Goal: Communication & Community: Participate in discussion

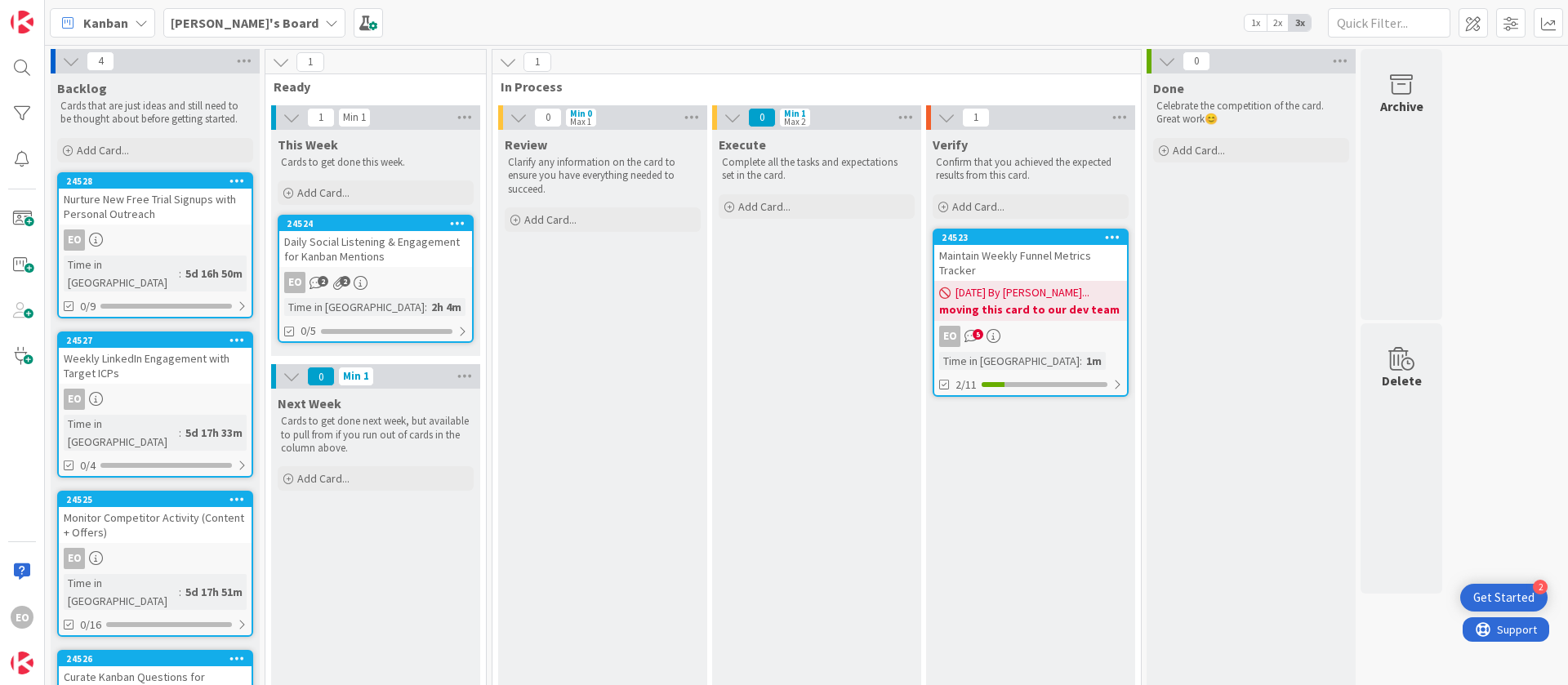
click at [1038, 327] on div "EO 5" at bounding box center [1030, 336] width 192 height 21
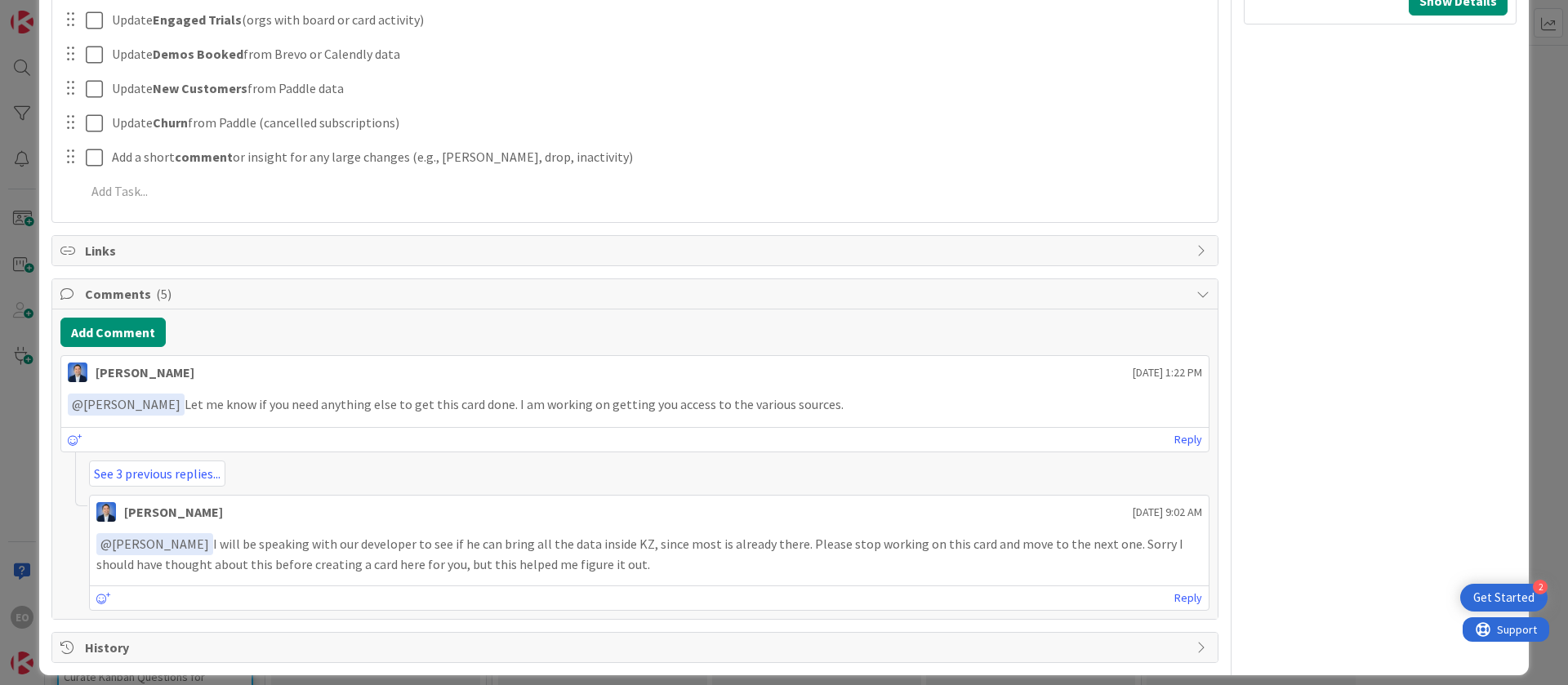
scroll to position [768, 0]
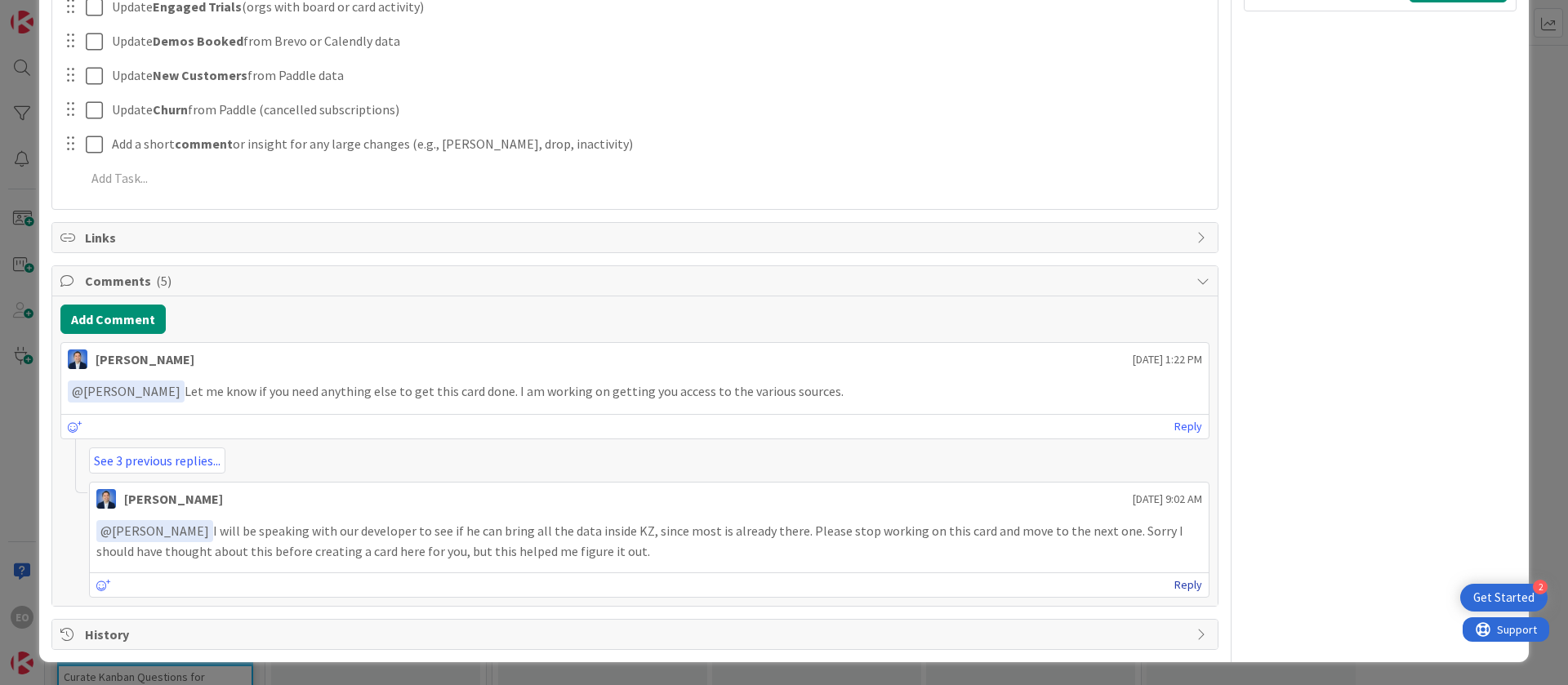
click at [1175, 583] on link "Reply" at bounding box center [1188, 585] width 28 height 20
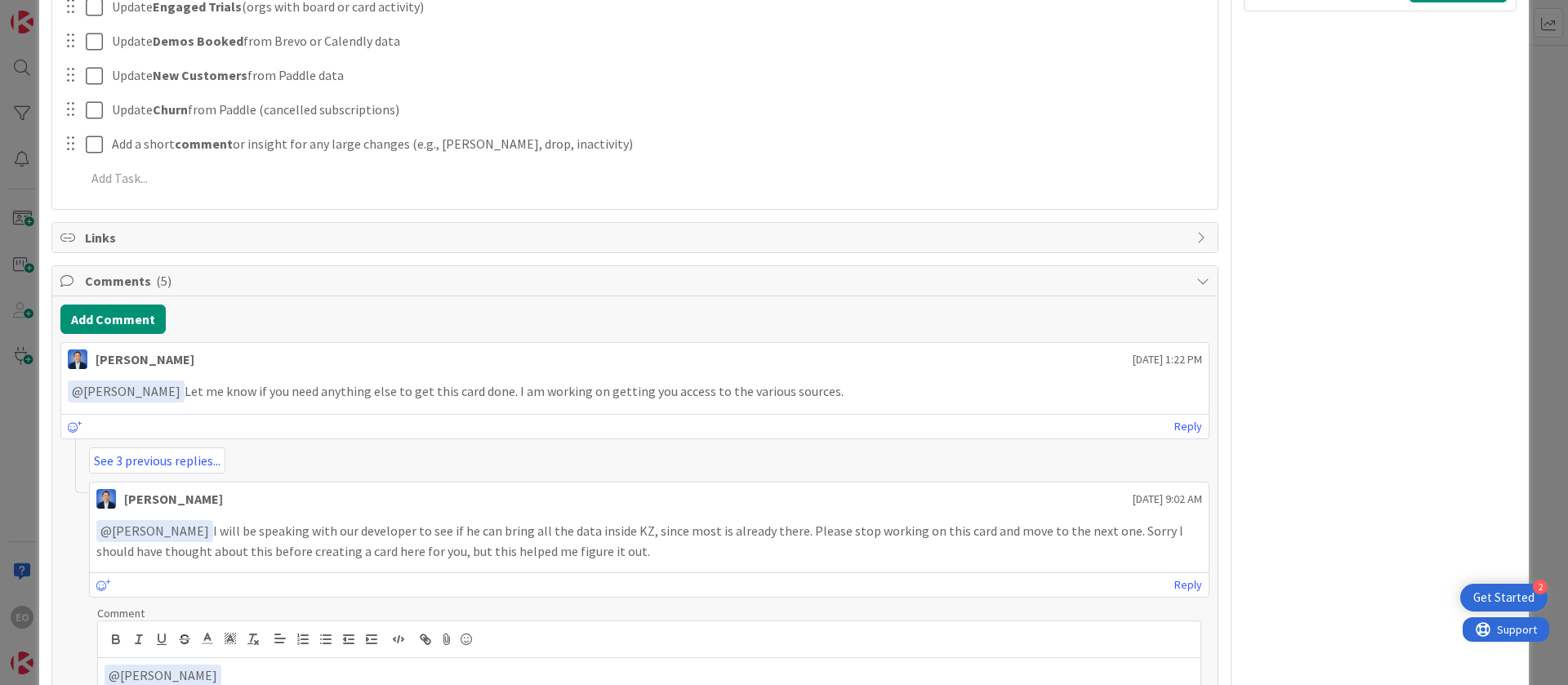
scroll to position [931, 0]
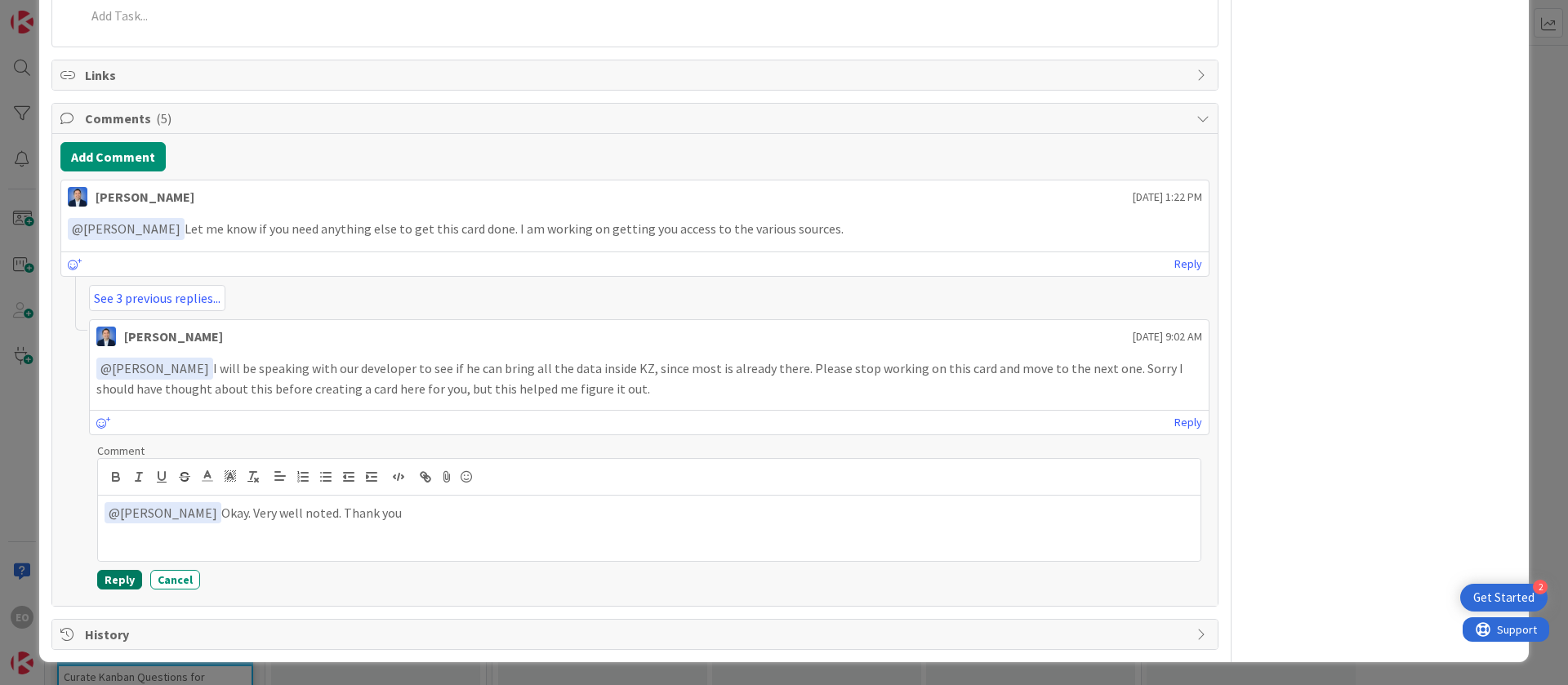
click at [113, 577] on button "Reply" at bounding box center [120, 580] width 45 height 19
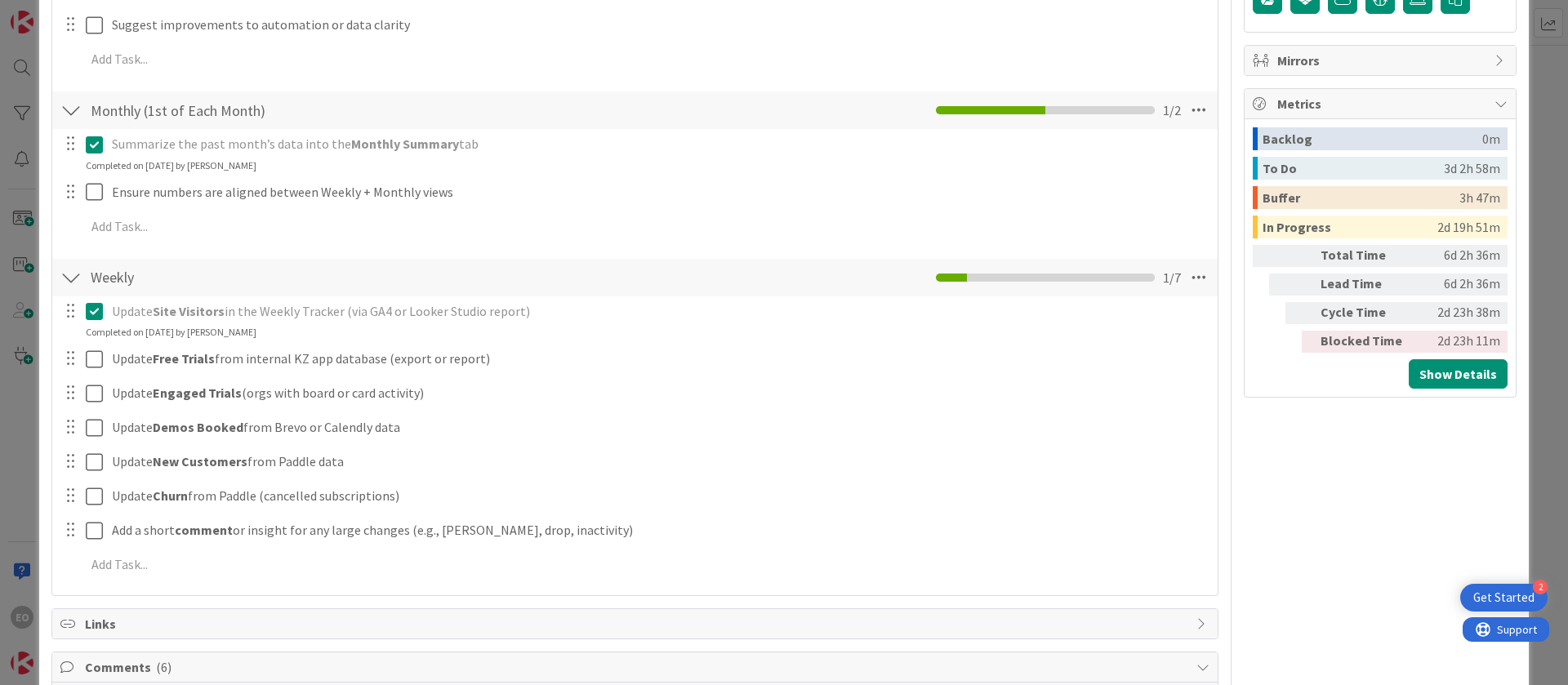
scroll to position [0, 0]
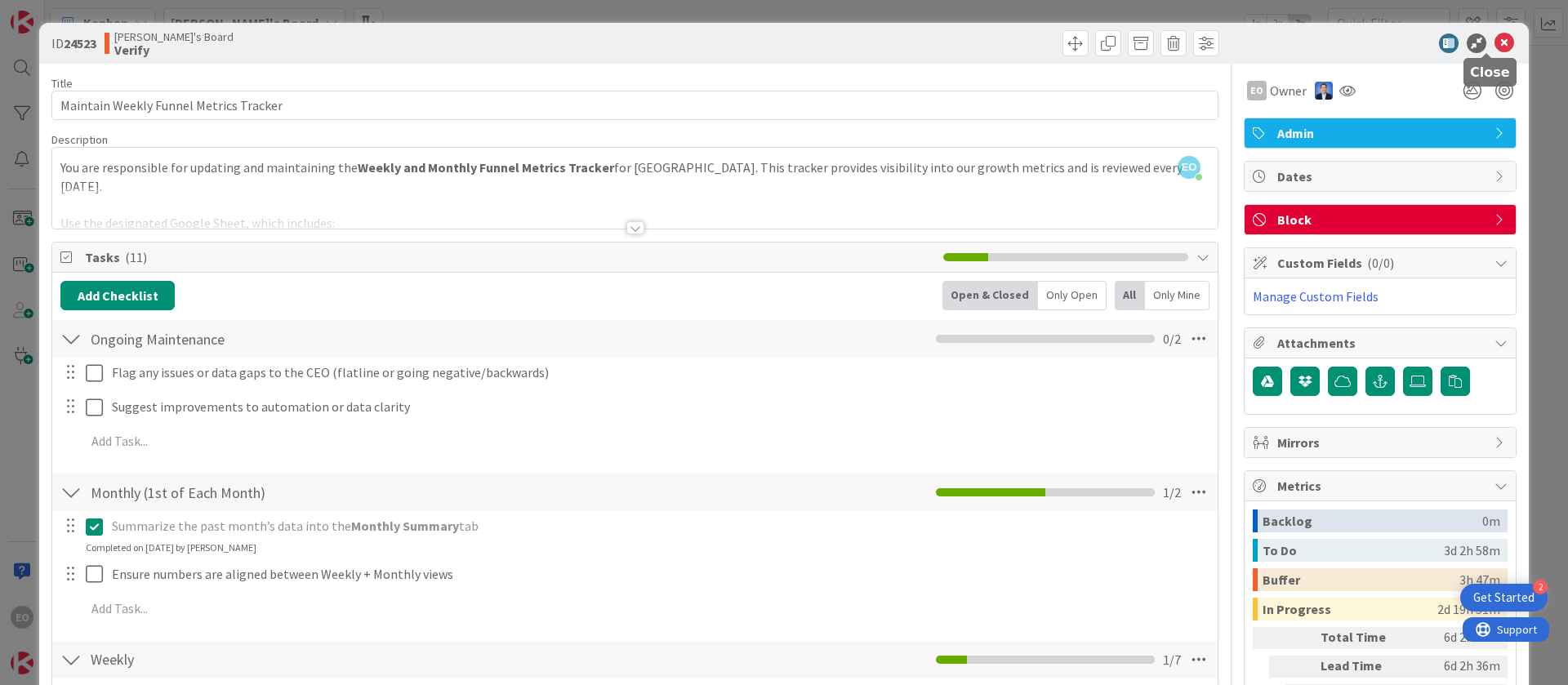
click at [1494, 42] on icon at bounding box center [1504, 43] width 19 height 19
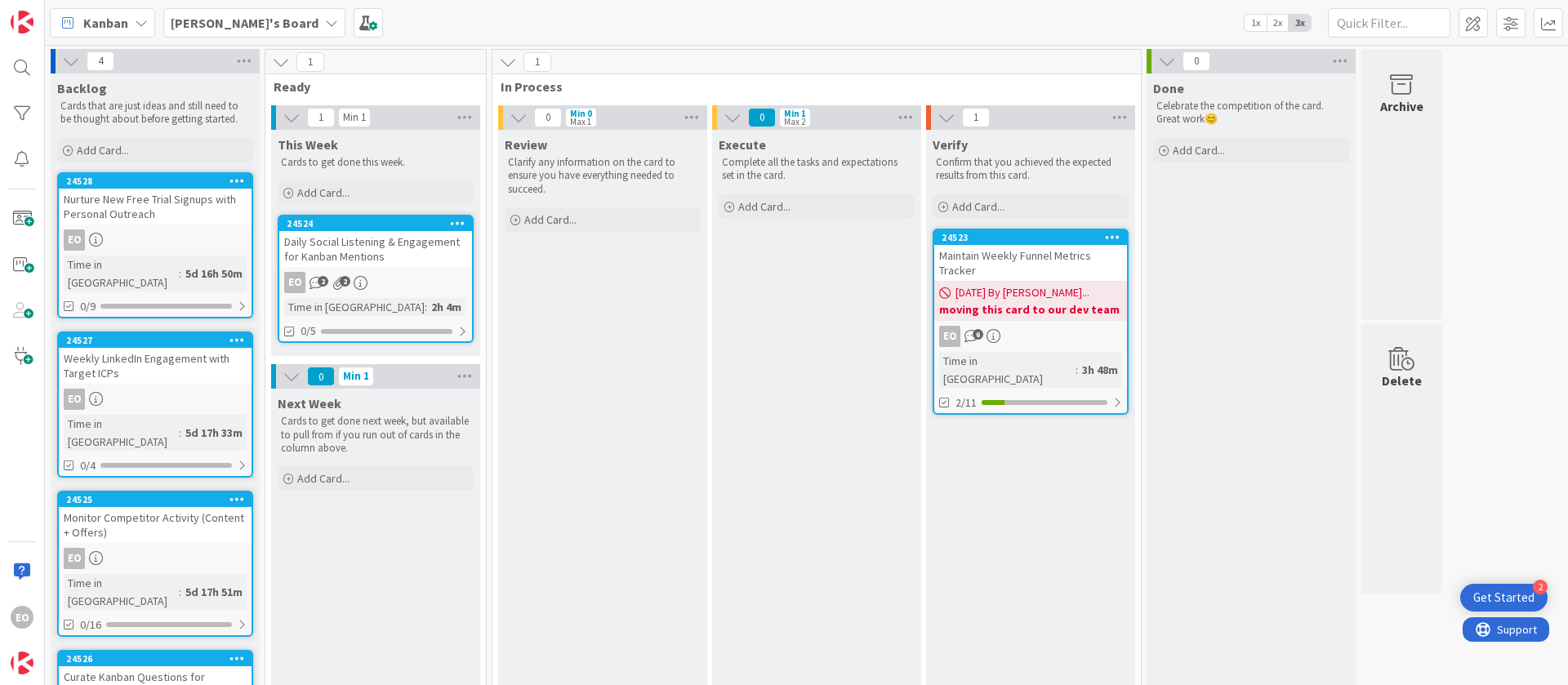
click at [415, 246] on div "Daily Social Listening & Engagement for Kanban Mentions" at bounding box center [375, 249] width 192 height 36
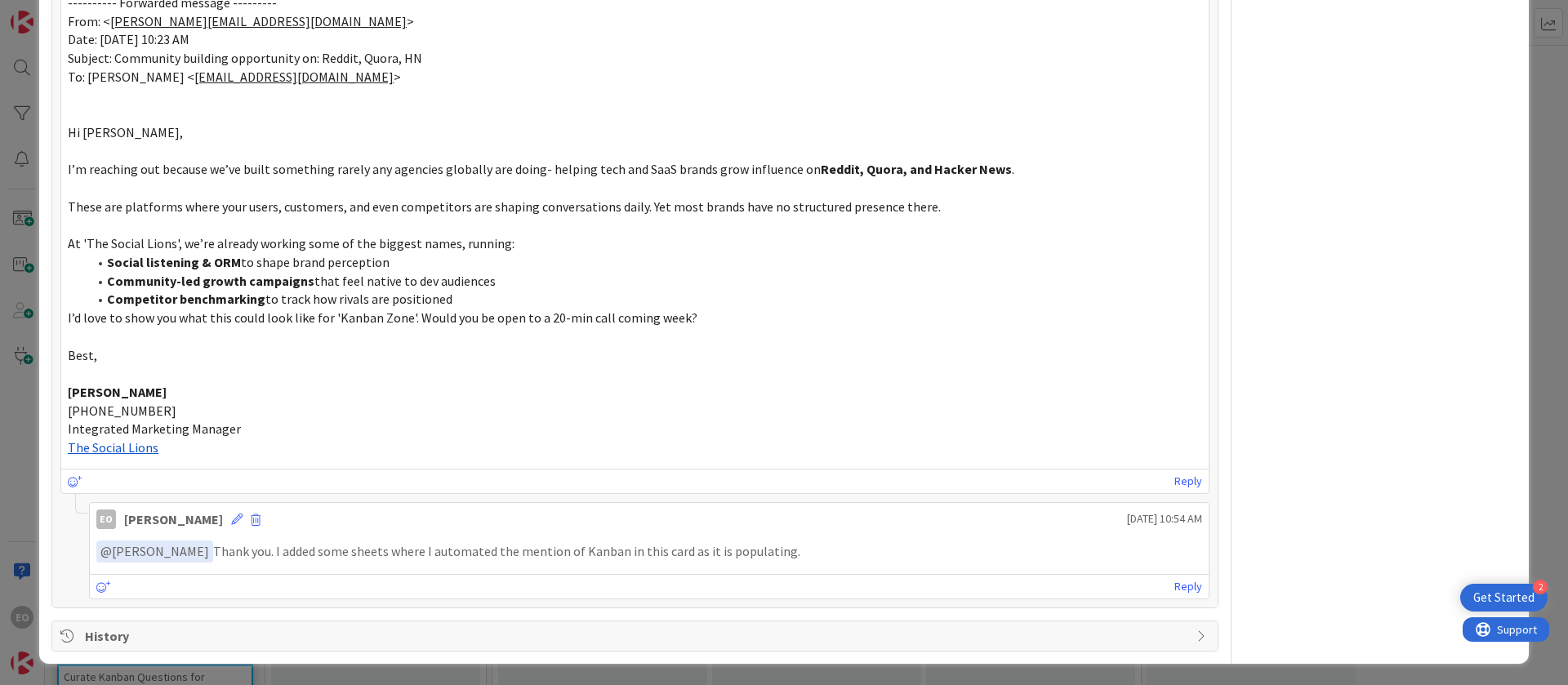
scroll to position [1431, 0]
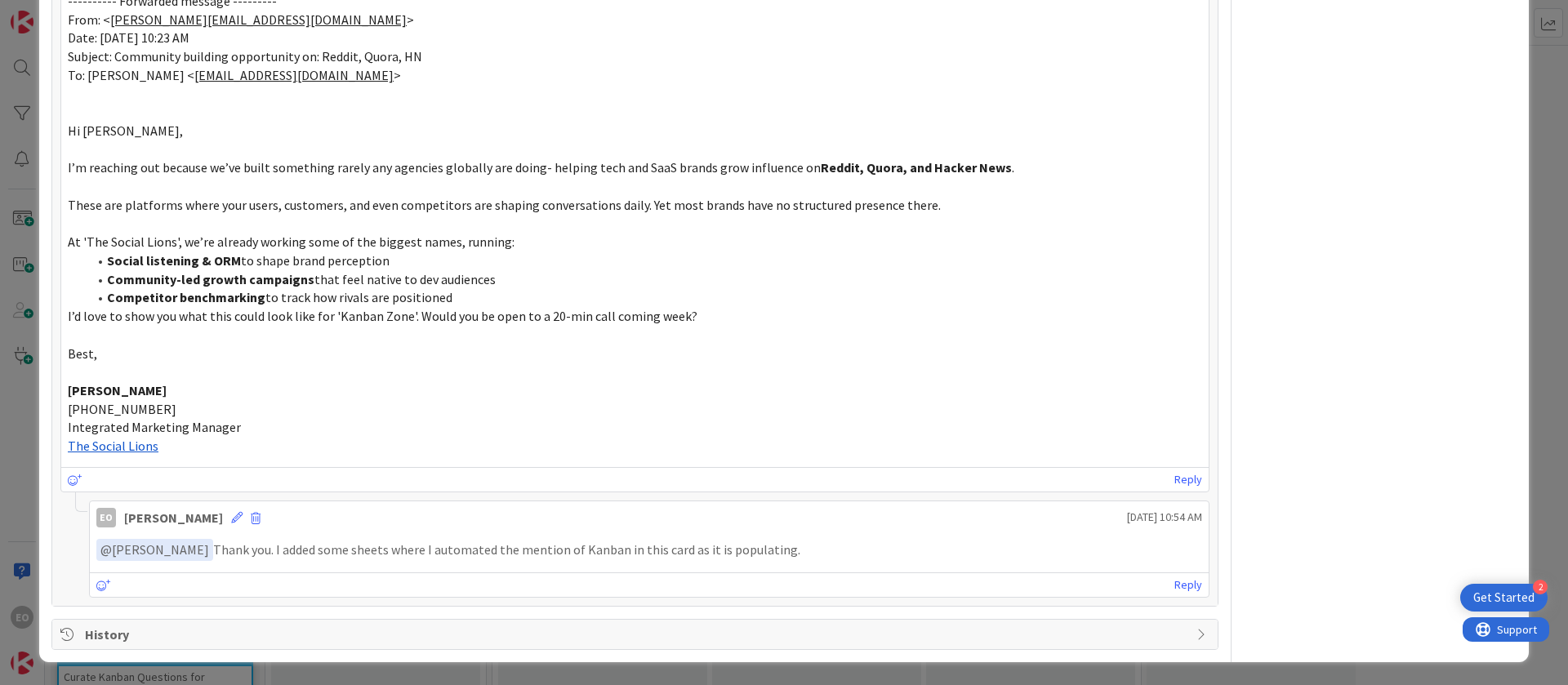
click at [824, 551] on p "﻿ @ [PERSON_NAME] ﻿ Thank you. I added some sheets where I automated the mentio…" at bounding box center [649, 549] width 1106 height 22
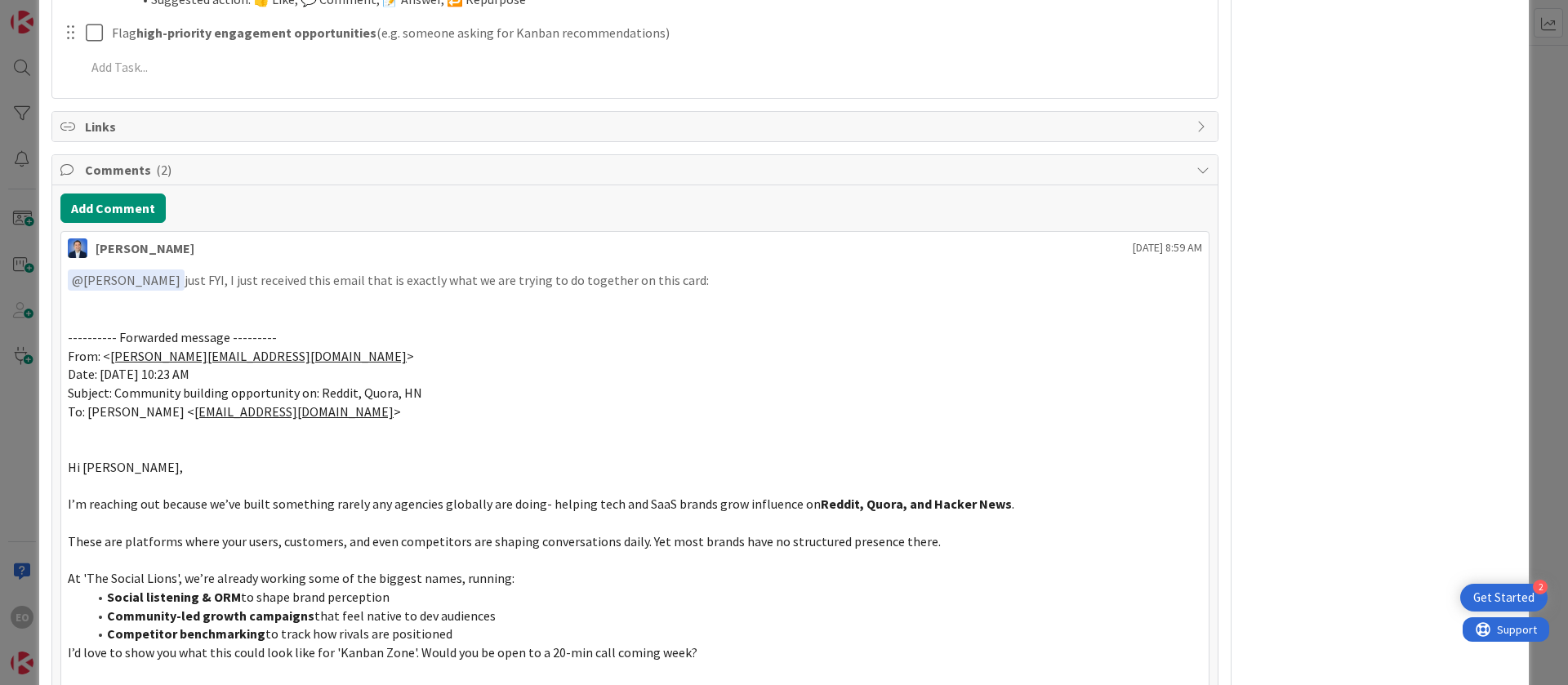
scroll to position [1065, 0]
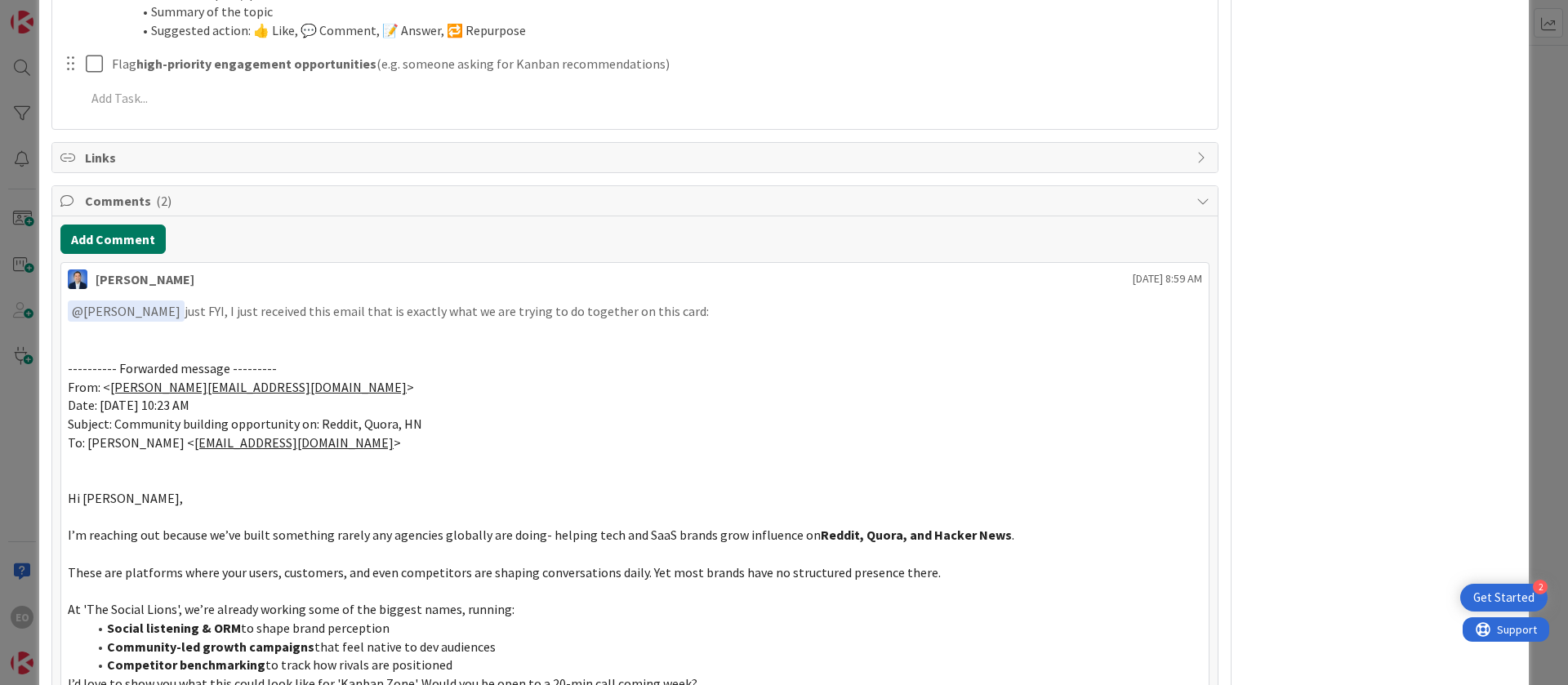
click at [120, 234] on button "Add Comment" at bounding box center [113, 239] width 105 height 30
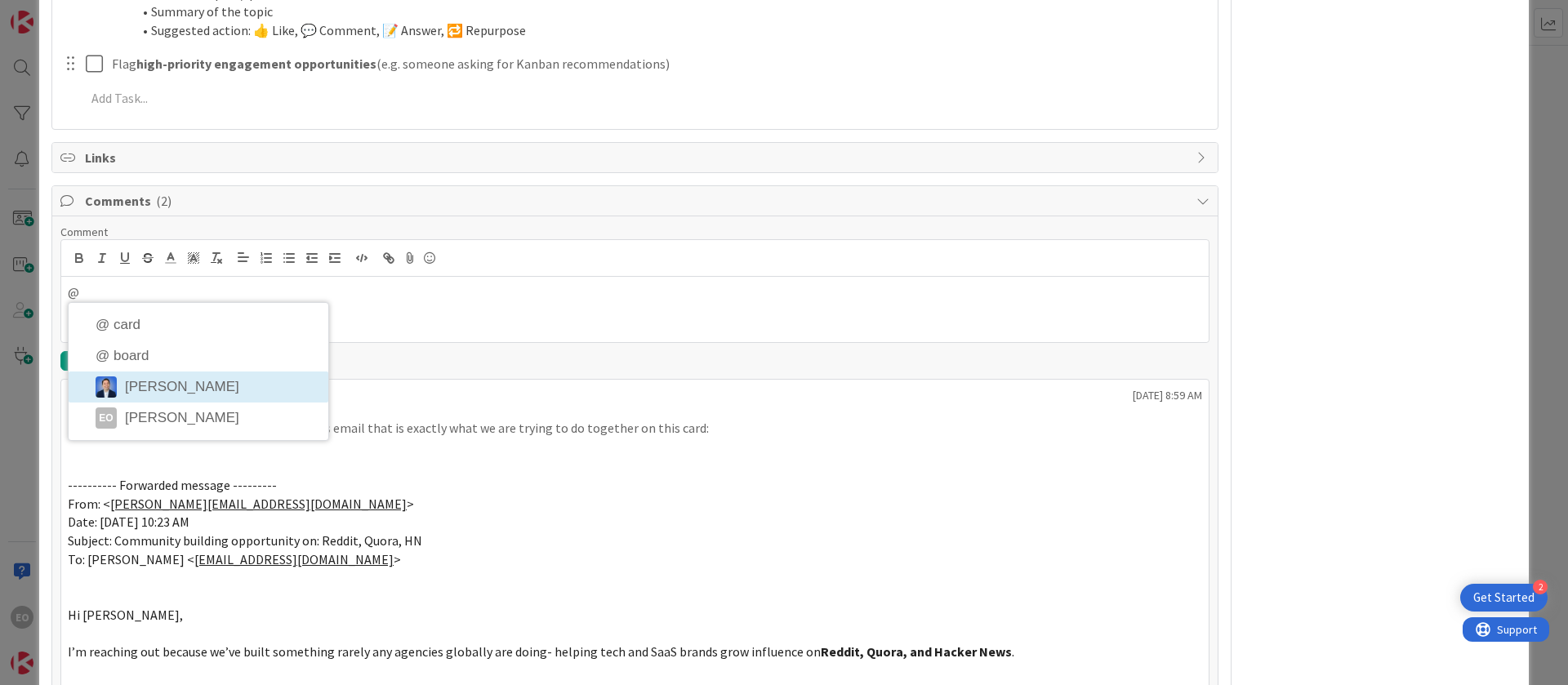
click at [206, 381] on li "[PERSON_NAME]" at bounding box center [198, 387] width 259 height 31
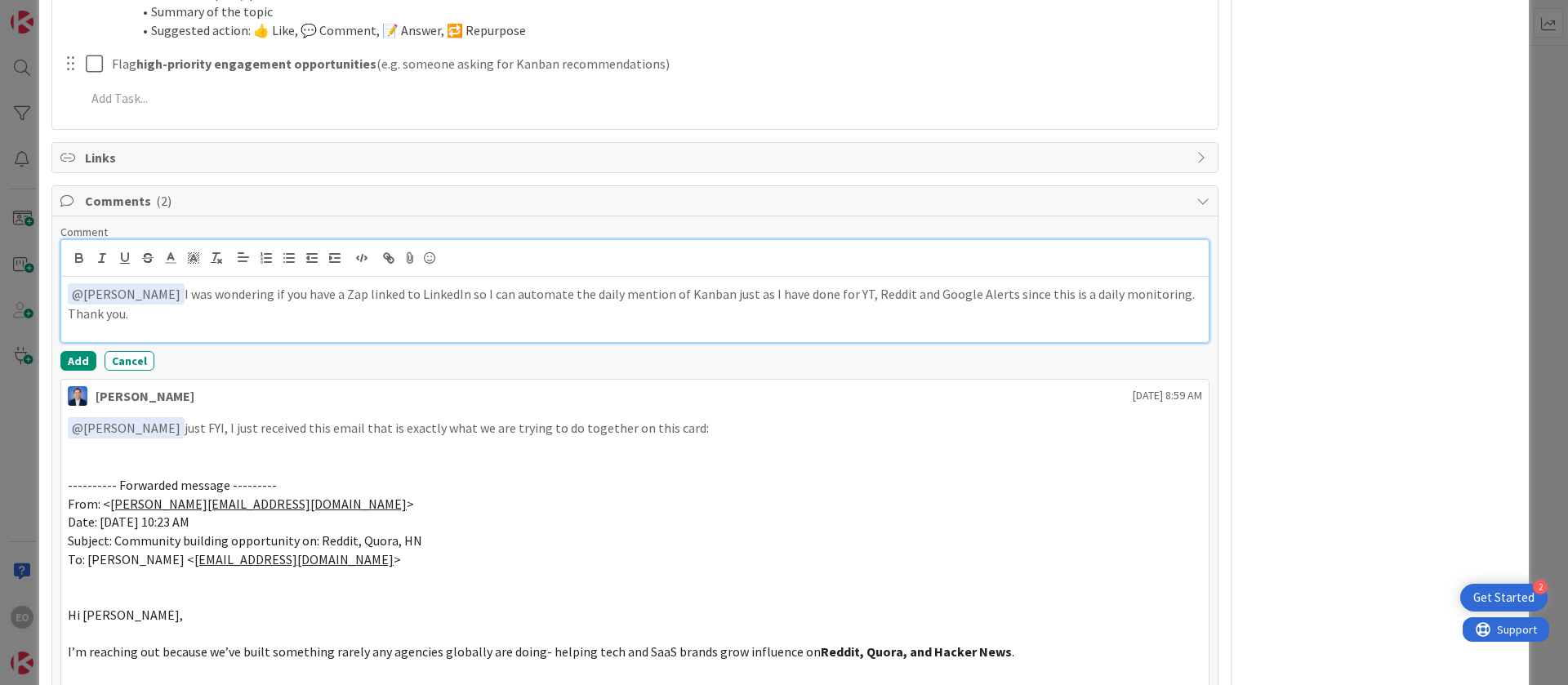
click at [65, 280] on div "﻿ @ [PERSON_NAME] ﻿ I was wondering if you have a Zap linked to LinkedIn so I c…" at bounding box center [635, 309] width 1148 height 65
click at [72, 353] on button "Add" at bounding box center [78, 361] width 36 height 19
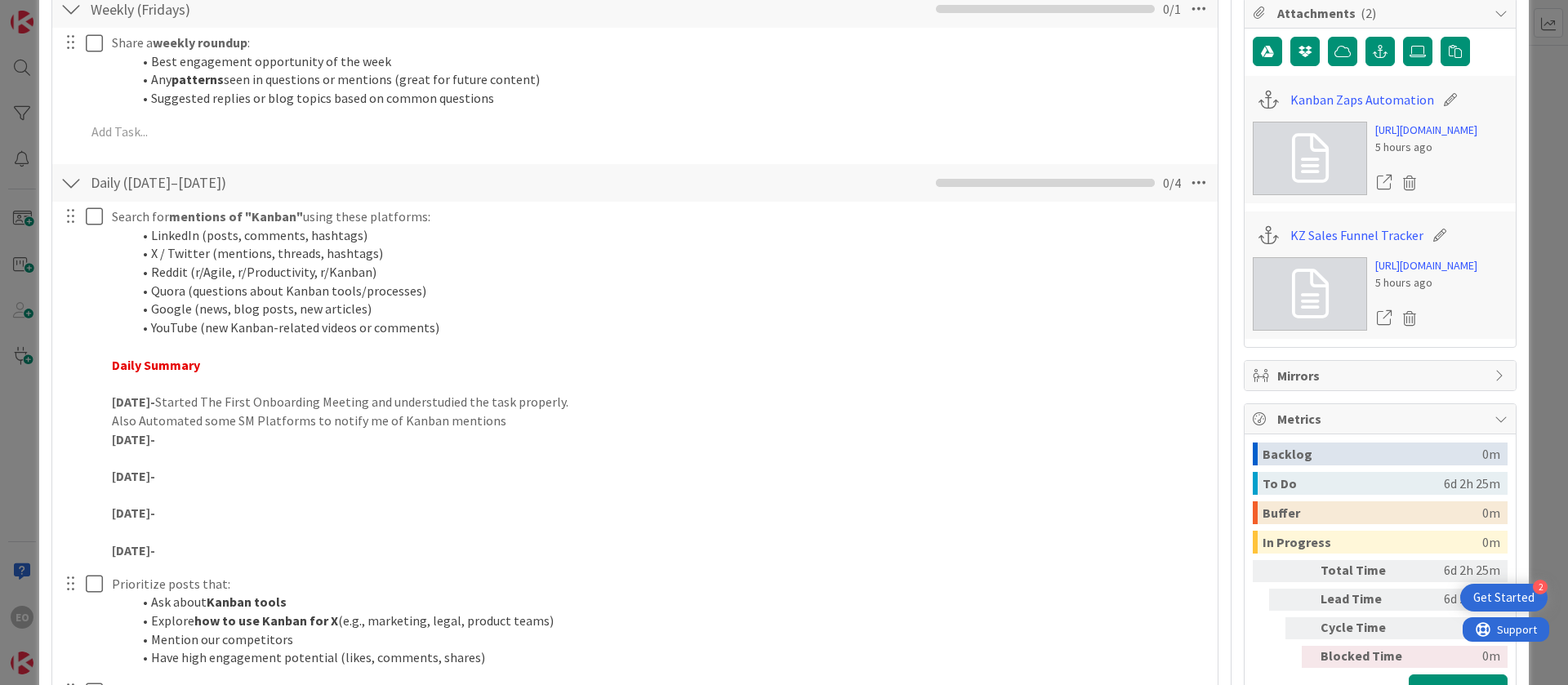
scroll to position [0, 0]
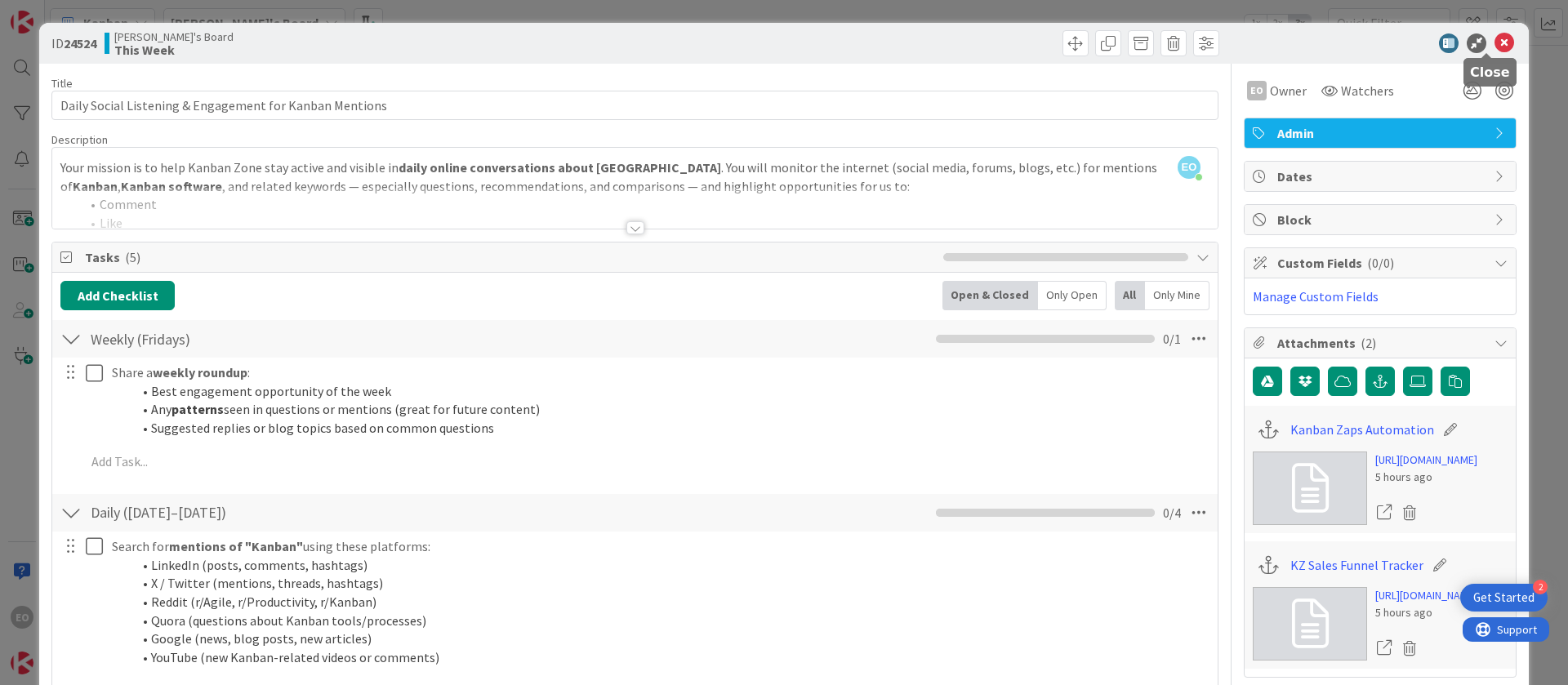
click at [1494, 41] on icon at bounding box center [1504, 43] width 19 height 19
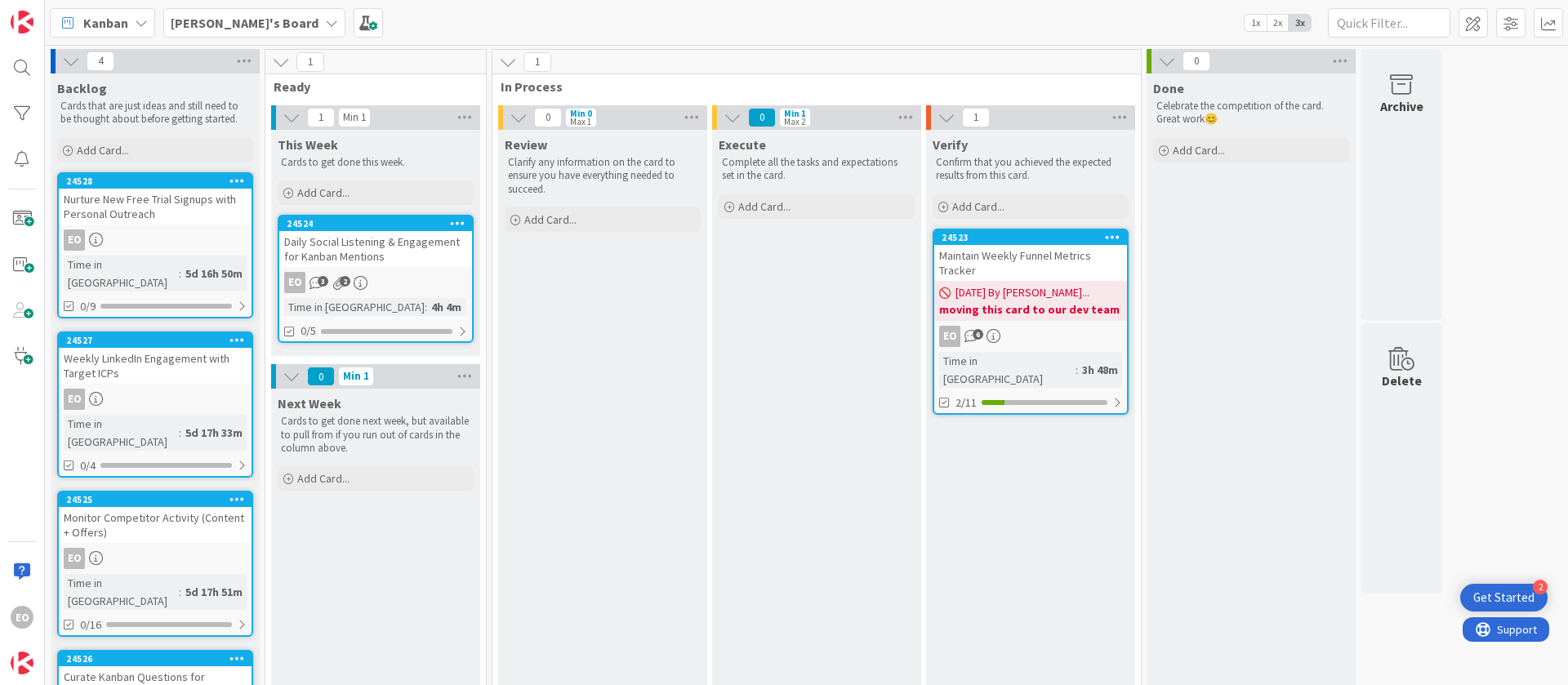
click at [427, 263] on div "Daily Social Listening & Engagement for Kanban Mentions" at bounding box center [375, 249] width 192 height 36
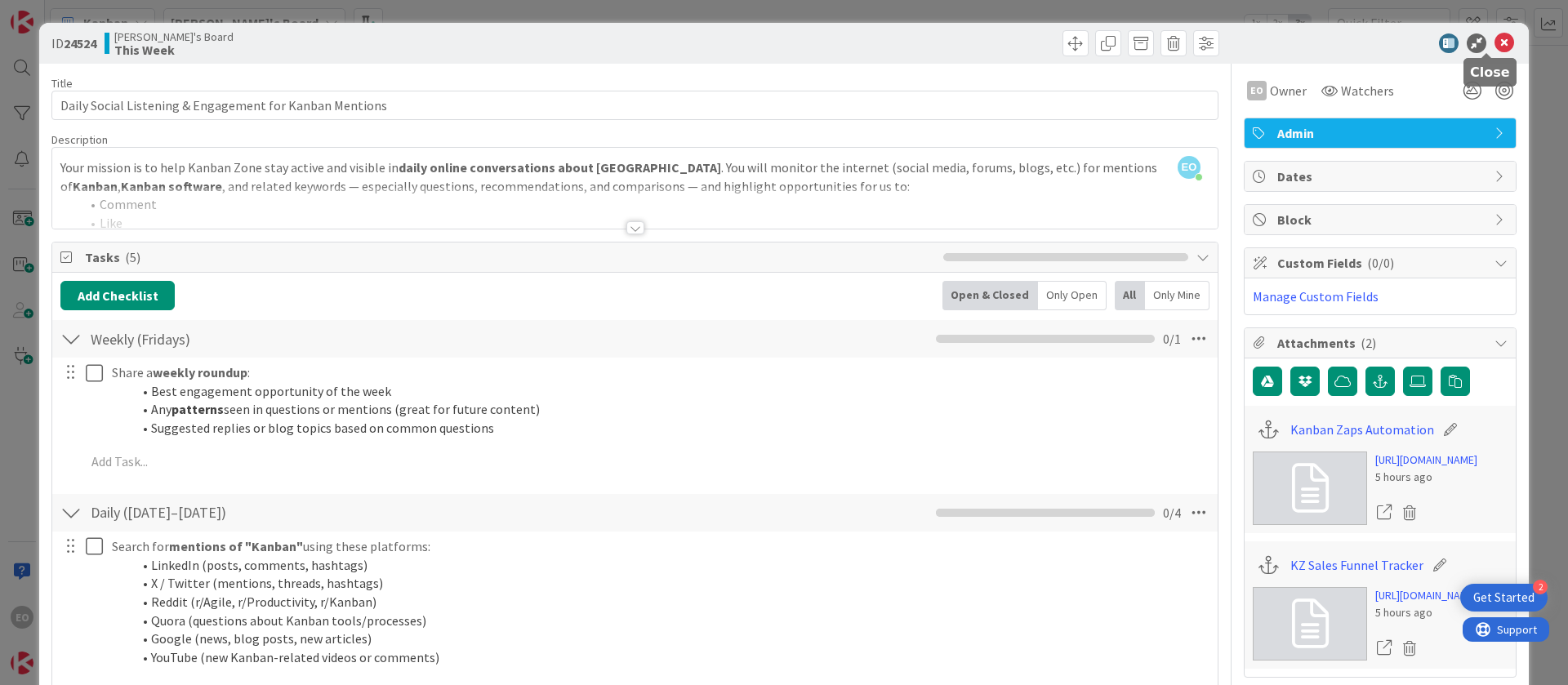
click at [1494, 39] on icon at bounding box center [1504, 43] width 19 height 19
